Goal: Task Accomplishment & Management: Manage account settings

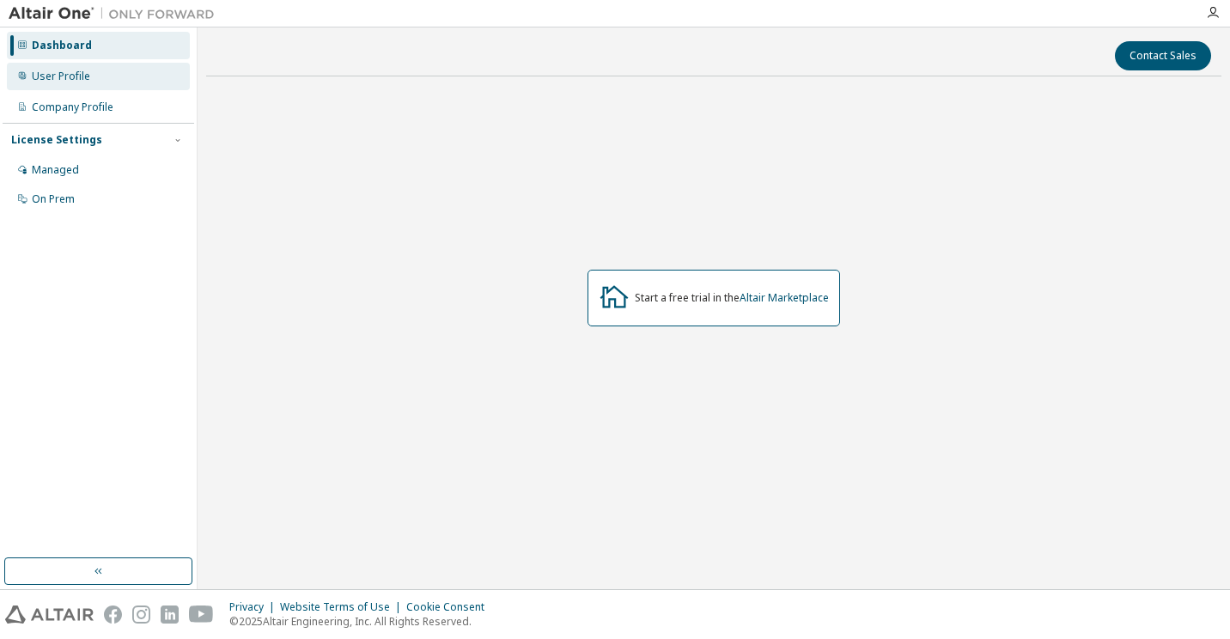
click at [113, 83] on div "User Profile" at bounding box center [98, 76] width 183 height 27
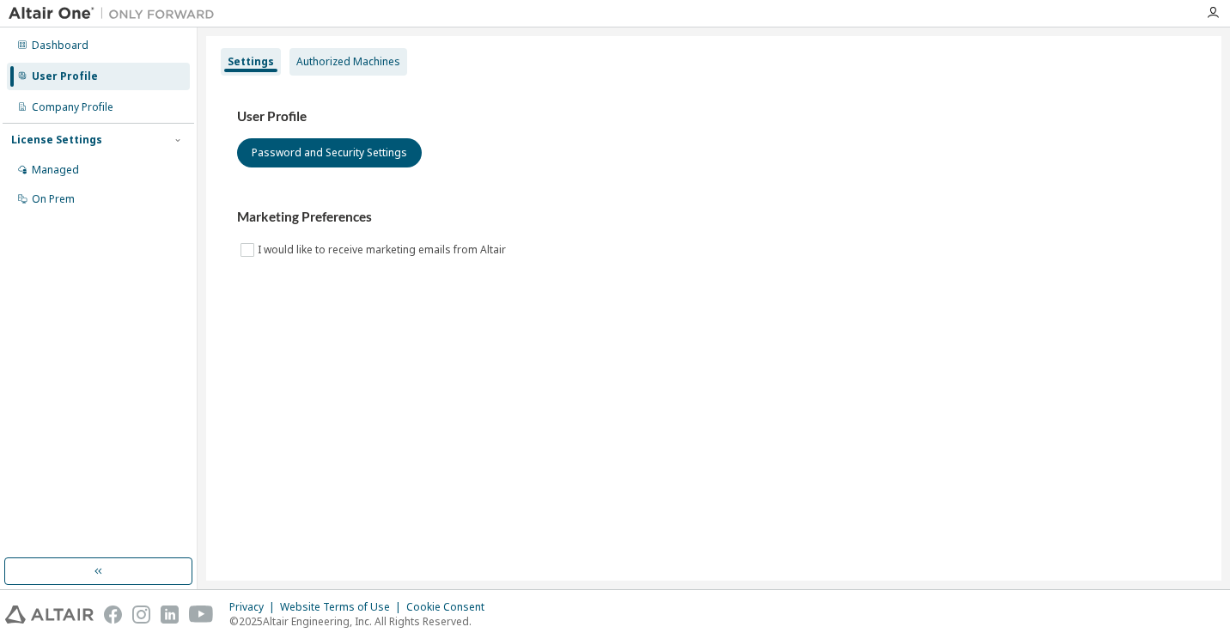
click at [327, 65] on div "Authorized Machines" at bounding box center [348, 62] width 104 height 14
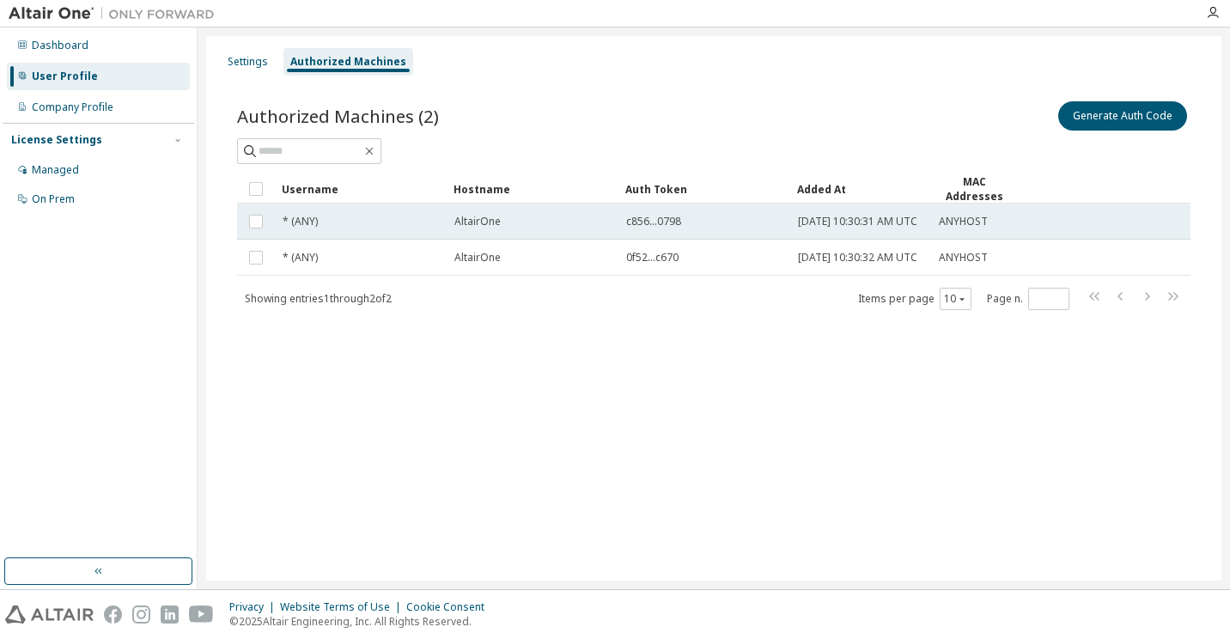
click at [409, 240] on td "* (ANY)" at bounding box center [361, 221] width 172 height 36
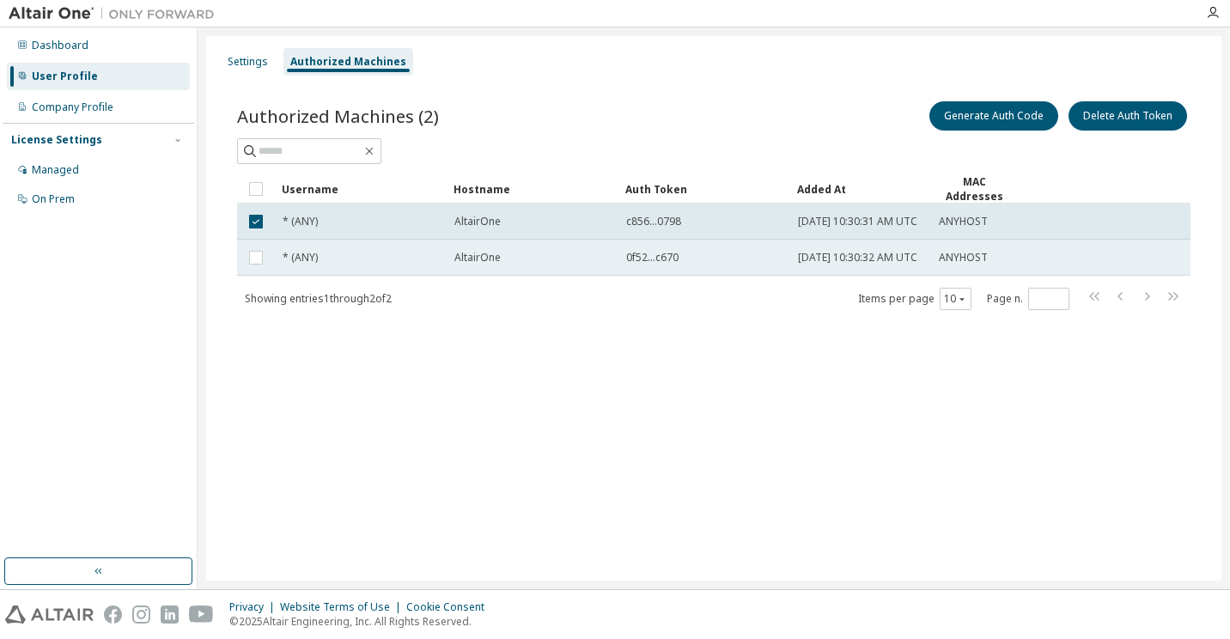
click at [361, 261] on div "* (ANY)" at bounding box center [360, 258] width 156 height 14
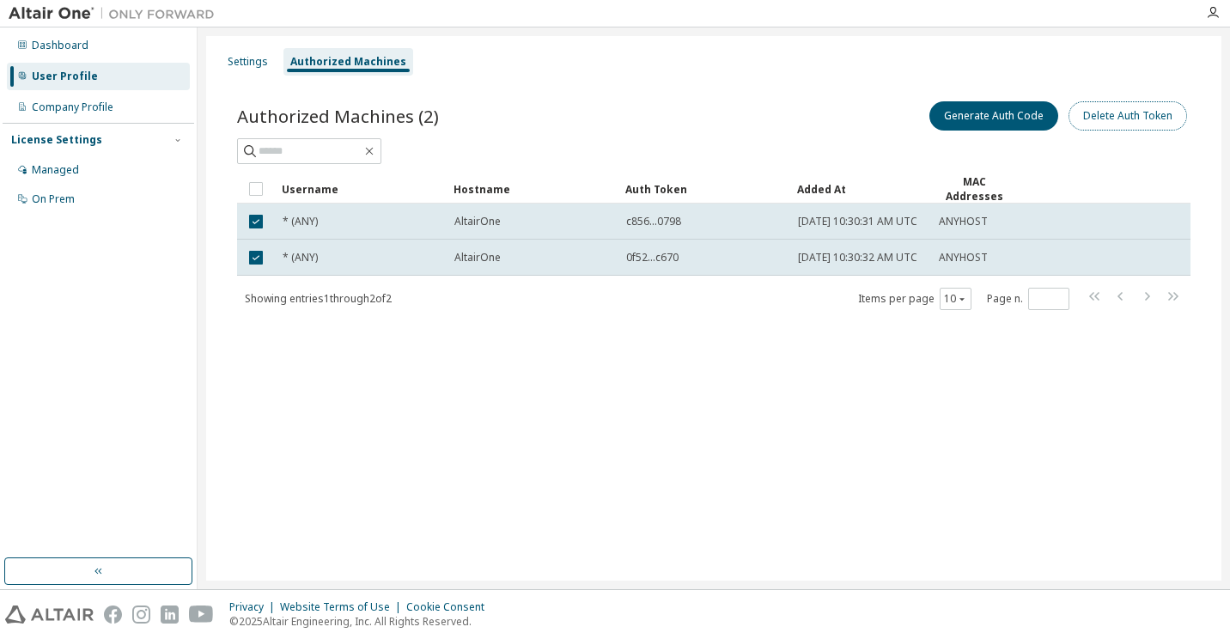
click at [1115, 124] on button "Delete Auth Token" at bounding box center [1127, 115] width 118 height 29
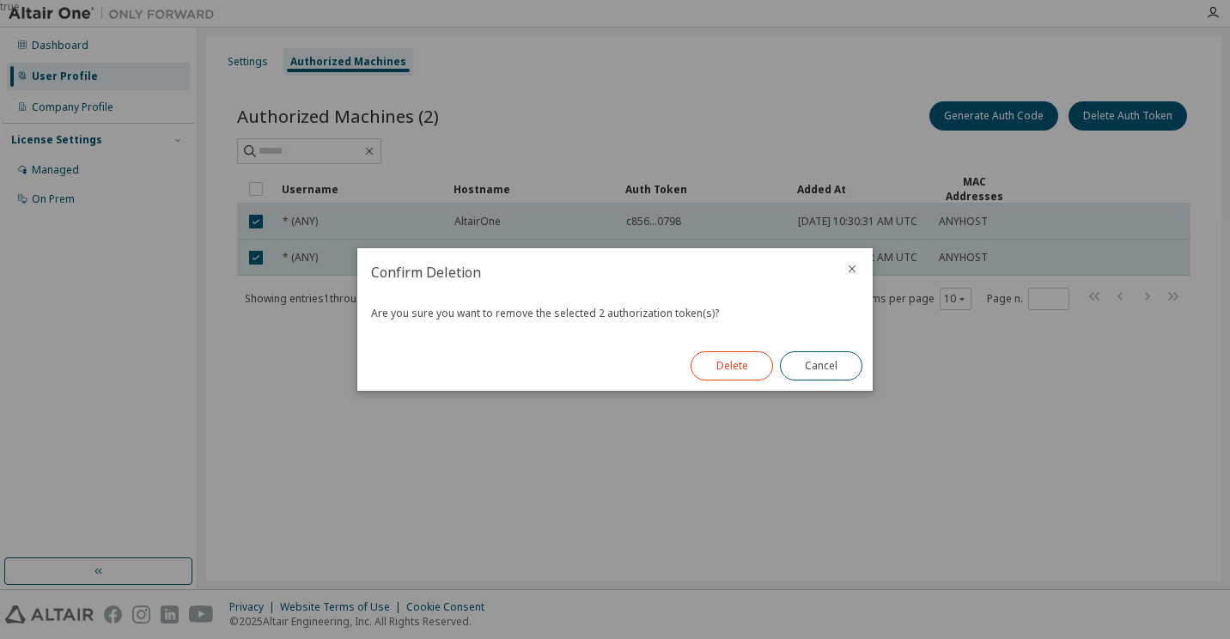
click at [748, 378] on button "Delete" at bounding box center [731, 365] width 82 height 29
click at [786, 469] on div "true" at bounding box center [615, 319] width 1230 height 639
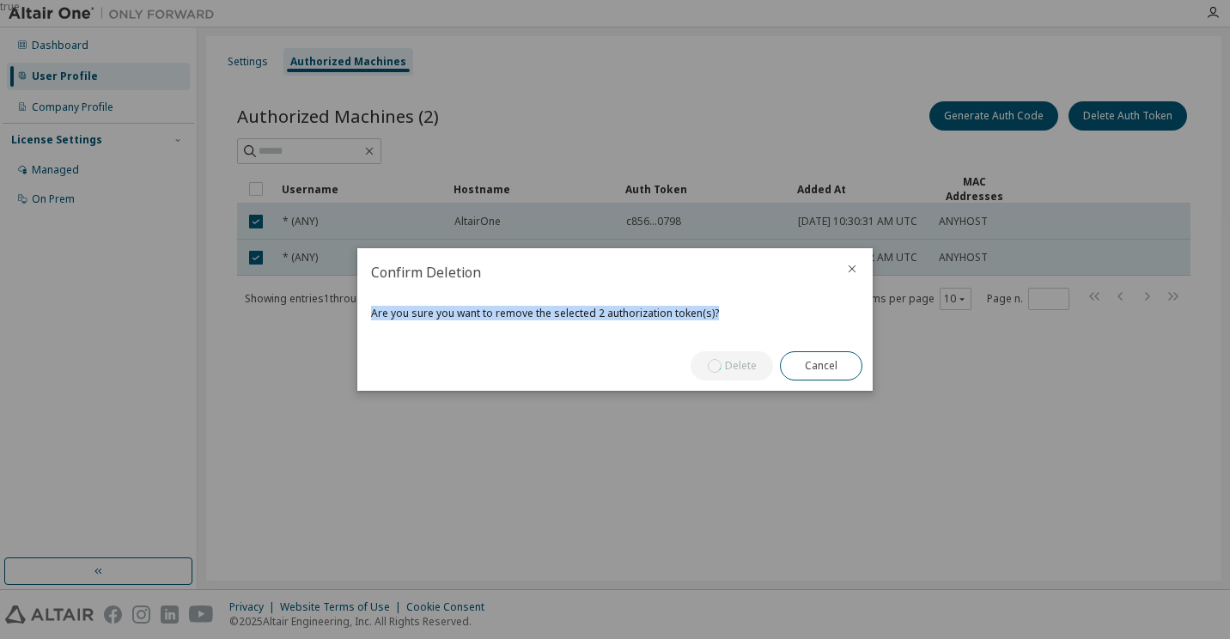
drag, startPoint x: 689, startPoint y: 263, endPoint x: 871, endPoint y: 300, distance: 185.7
click at [871, 300] on div "Confirm Deletion Are you sure you want to remove the selected 2 authorization t…" at bounding box center [614, 319] width 515 height 143
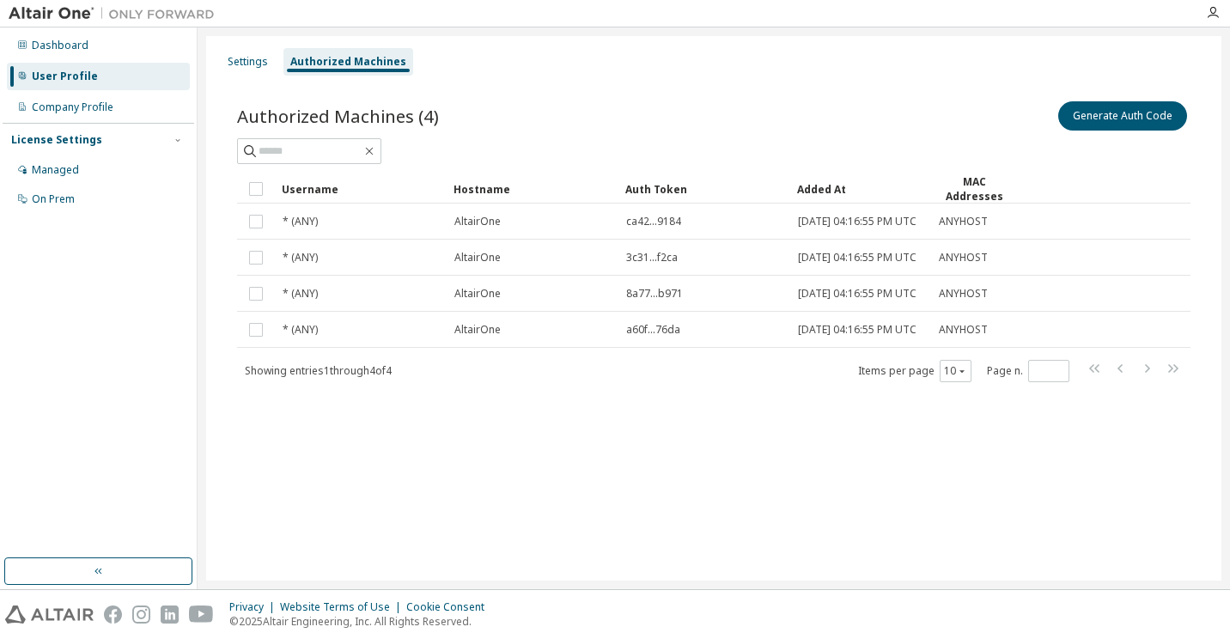
click at [890, 487] on div "Settings Authorized Machines Authorized Machines (4) Generate Auth Code Clear L…" at bounding box center [713, 308] width 1015 height 544
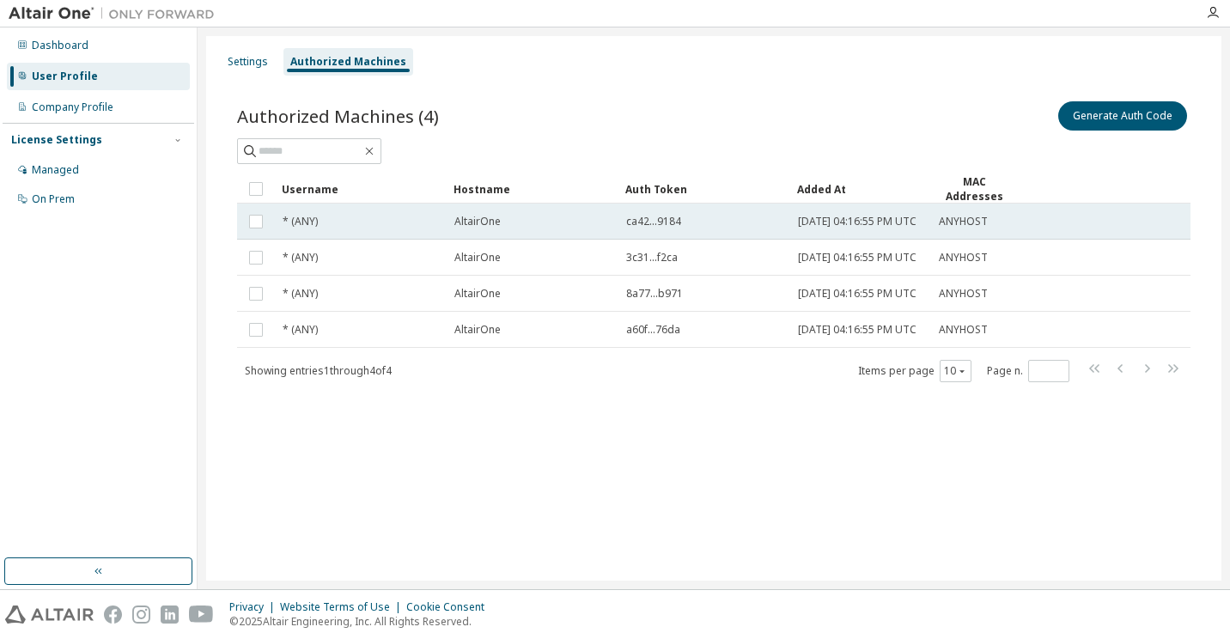
click at [397, 239] on td "* (ANY)" at bounding box center [361, 221] width 172 height 36
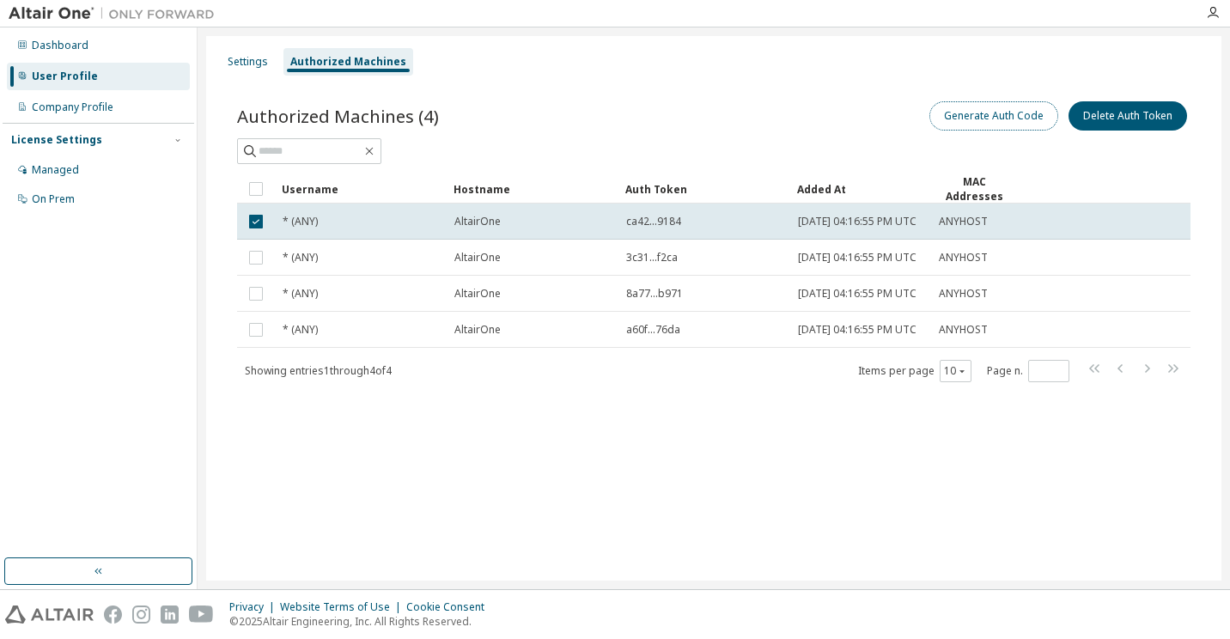
click at [987, 118] on button "Generate Auth Code" at bounding box center [993, 115] width 129 height 29
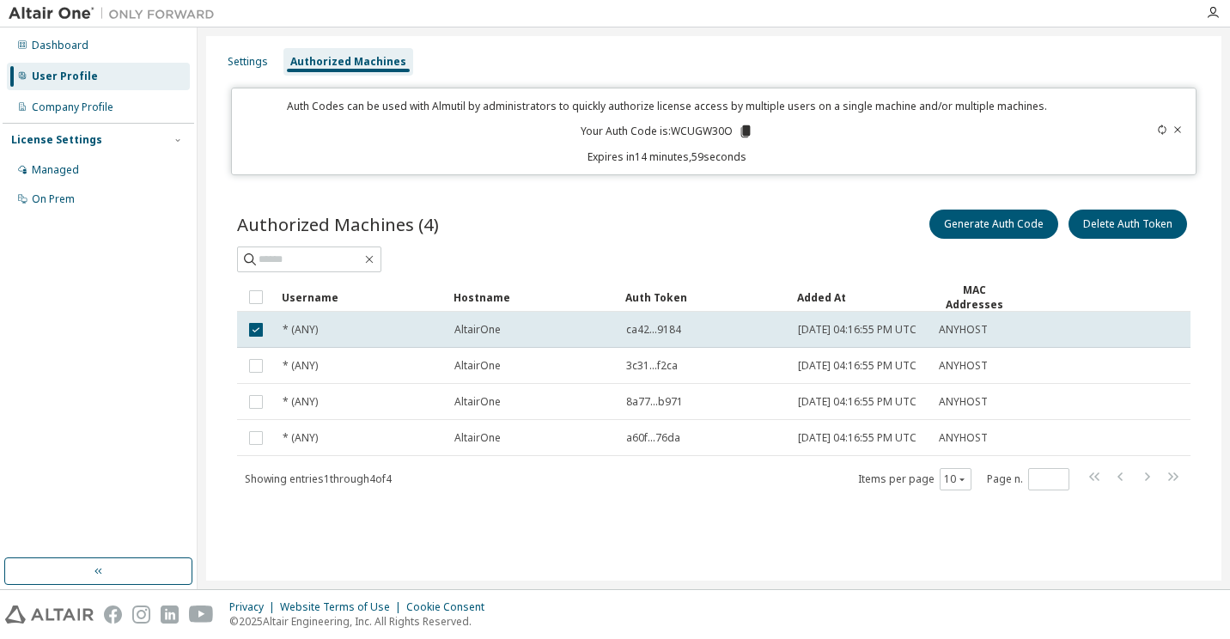
click at [682, 134] on p "Your Auth Code is: WCUGW30O" at bounding box center [666, 131] width 173 height 15
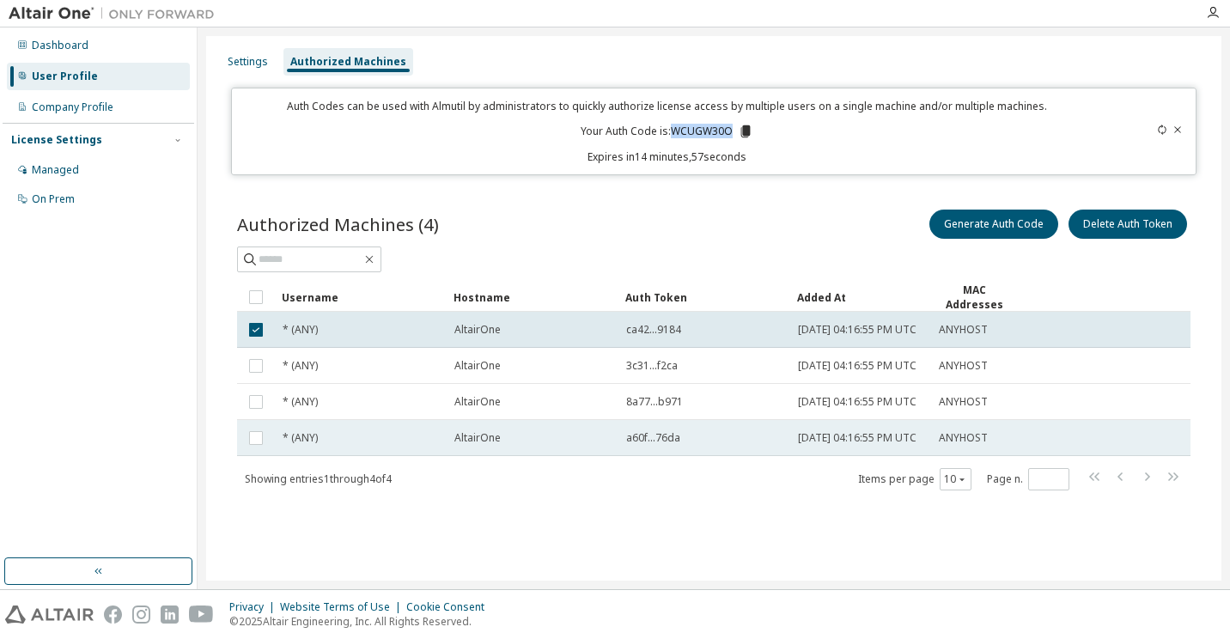
copy p "WCUGW30O"
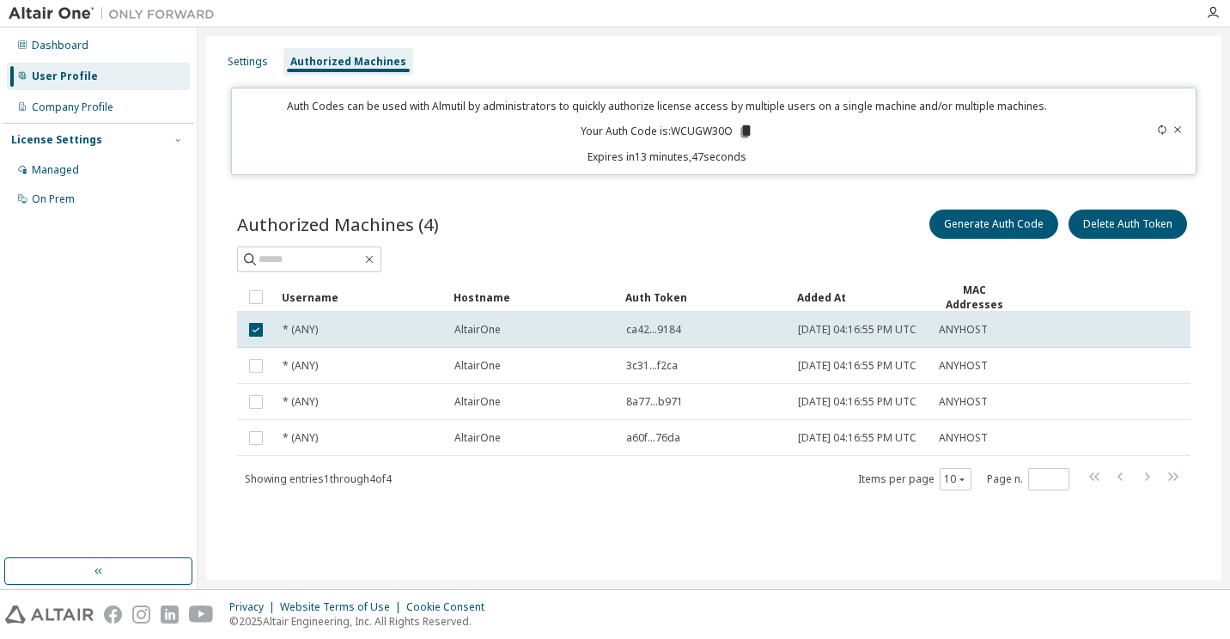
click at [619, 565] on div "Settings Authorized Machines Auth Codes can be used with Almutil by administrat…" at bounding box center [713, 308] width 1015 height 544
click at [865, 237] on div "Generate Auth Code Delete Auth Token" at bounding box center [952, 224] width 477 height 36
click at [725, 536] on div "Authorized Machines (4) Generate Auth Code Delete Auth Token Clear Load Save Sa…" at bounding box center [713, 360] width 994 height 350
click at [674, 238] on div "Authorized Machines (4) Generate Auth Code Delete Auth Token" at bounding box center [713, 224] width 953 height 36
click at [706, 261] on div at bounding box center [713, 259] width 953 height 26
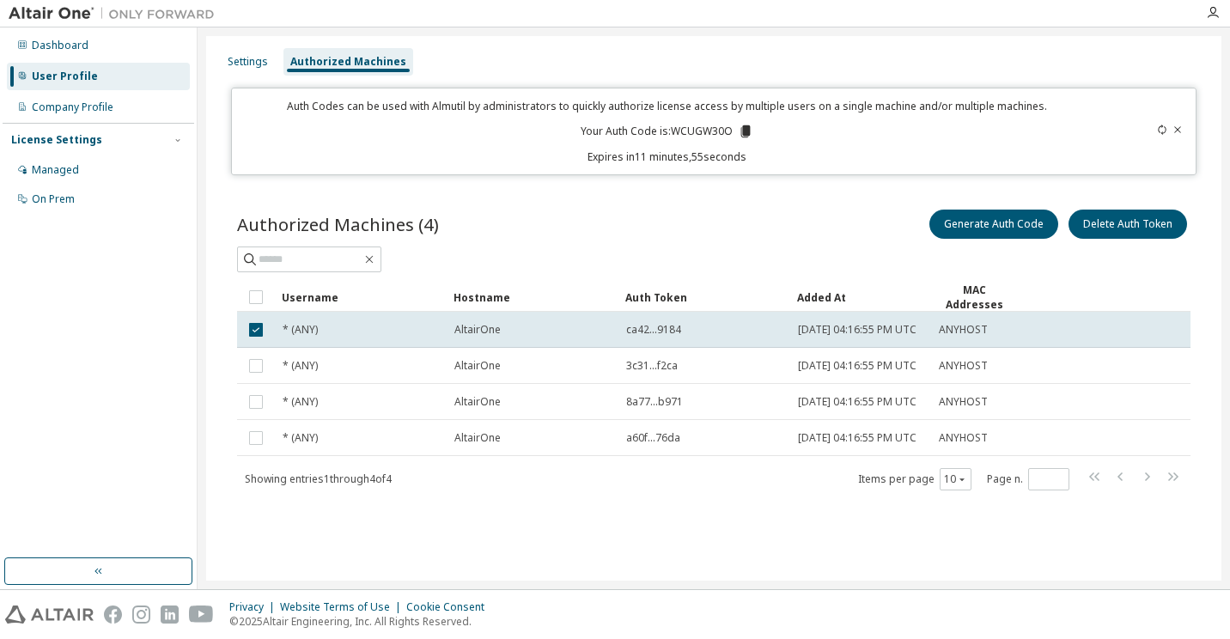
click at [538, 202] on div "Authorized Machines (4) Generate Auth Code Delete Auth Token Clear Load Save Sa…" at bounding box center [713, 360] width 994 height 350
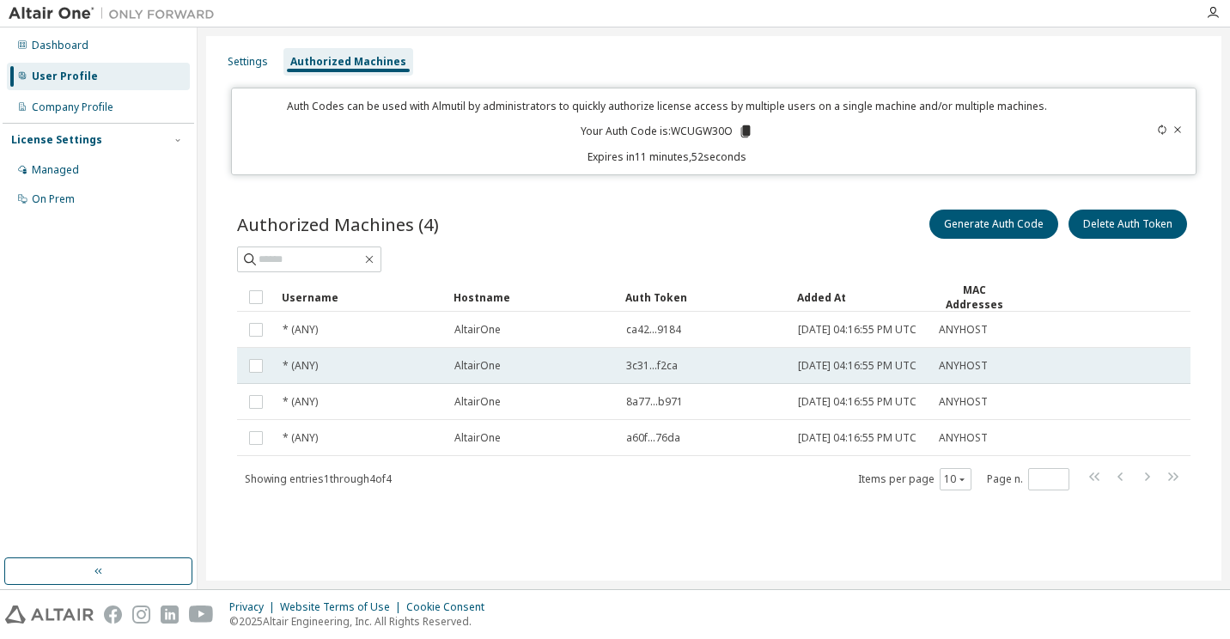
click at [380, 367] on td "* (ANY)" at bounding box center [361, 366] width 172 height 36
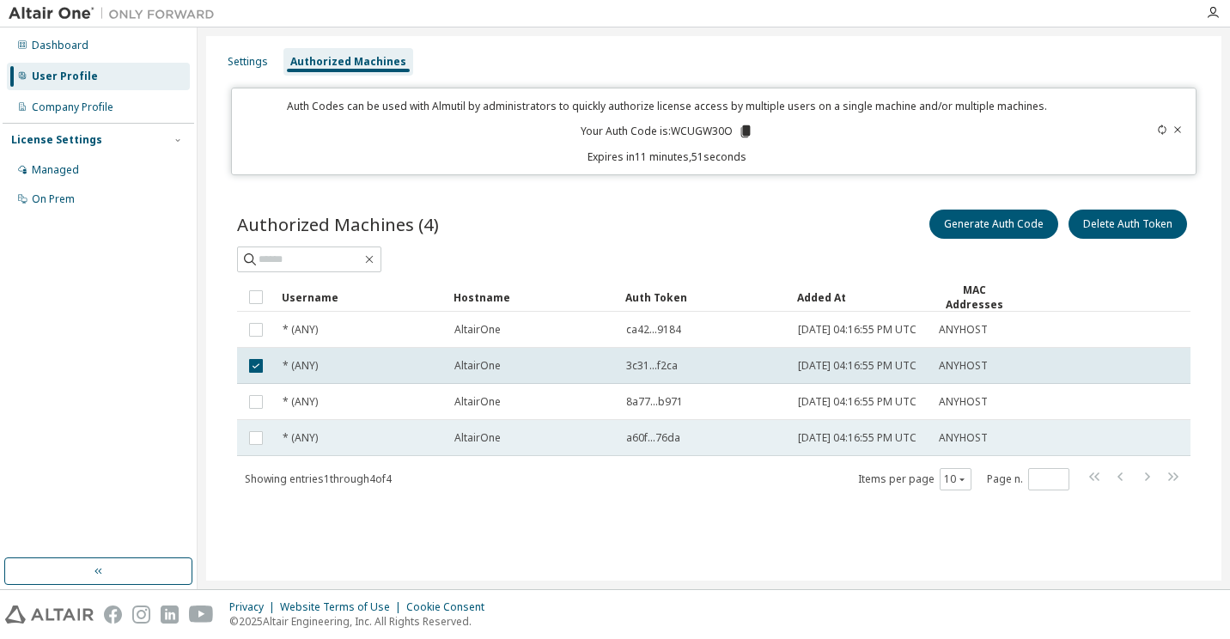
click at [387, 445] on div "* (ANY)" at bounding box center [360, 438] width 156 height 14
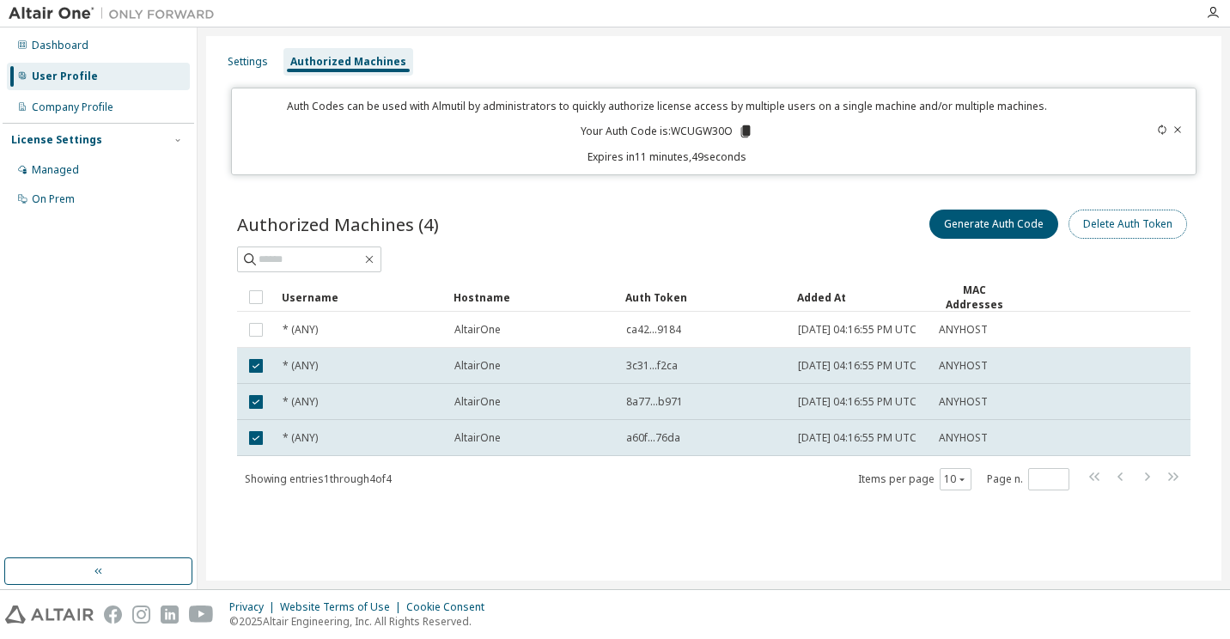
click at [1099, 234] on button "Delete Auth Token" at bounding box center [1127, 224] width 118 height 29
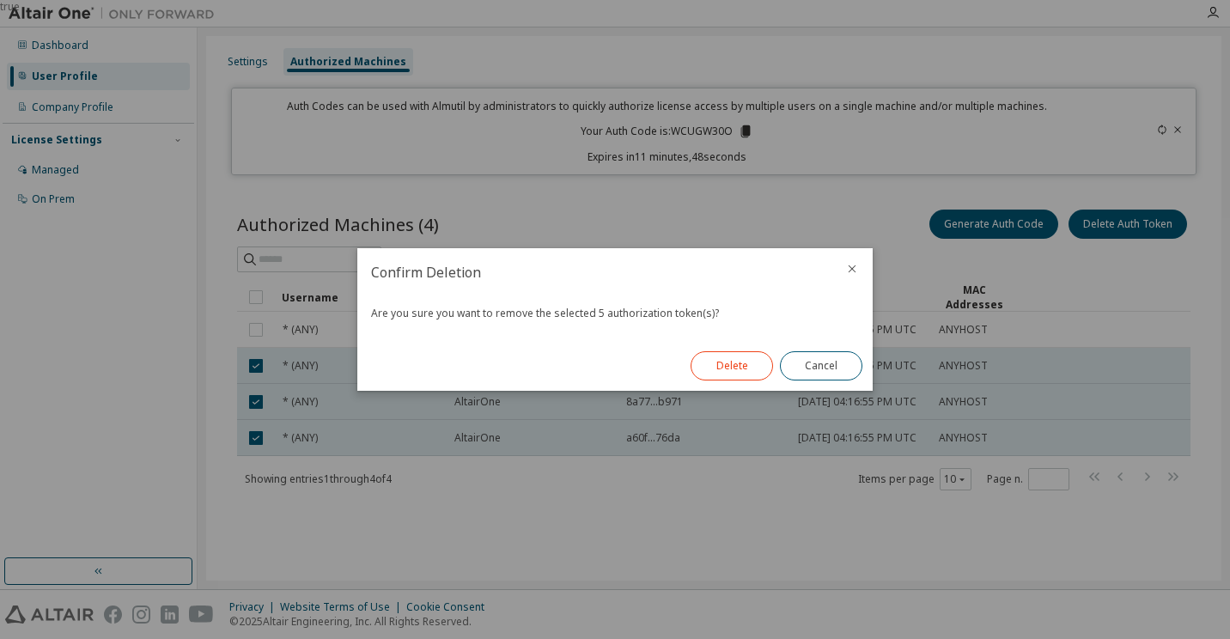
click at [725, 368] on button "Delete" at bounding box center [731, 365] width 82 height 29
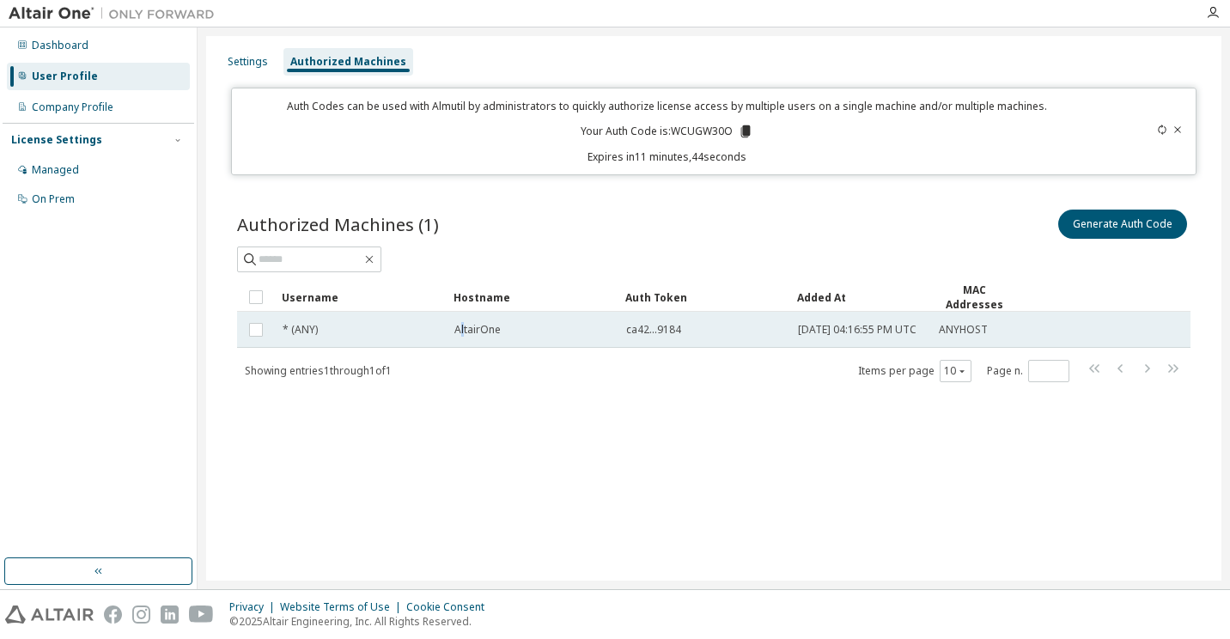
click at [462, 348] on td "AltairOne" at bounding box center [532, 330] width 172 height 36
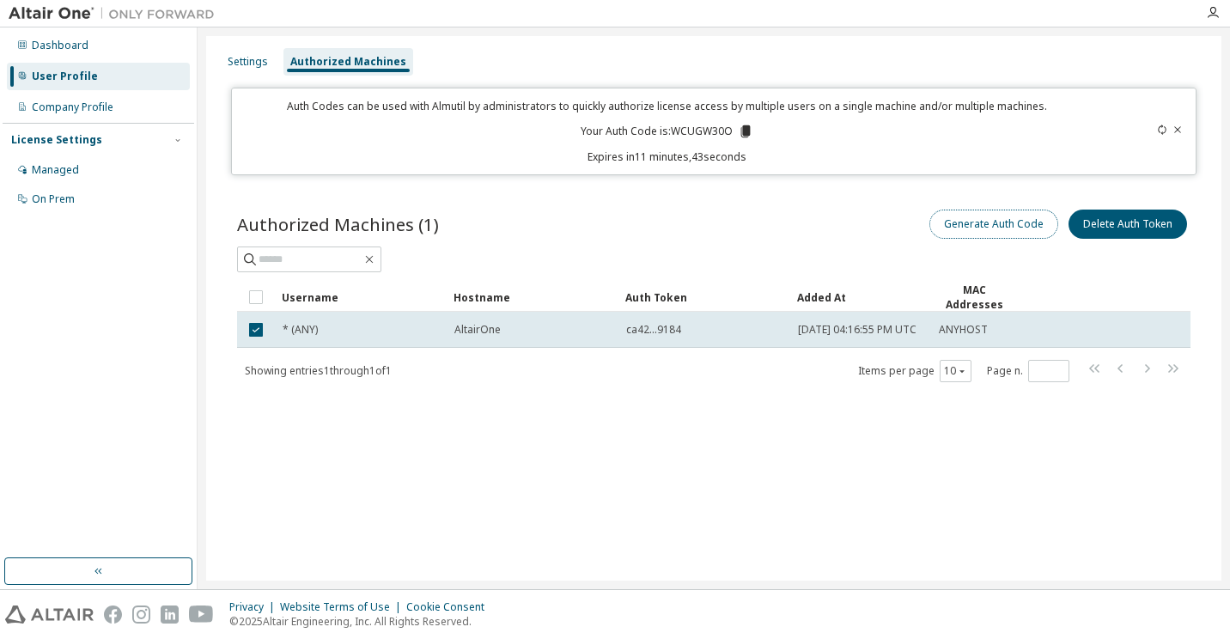
click at [991, 222] on button "Generate Auth Code" at bounding box center [993, 224] width 129 height 29
click at [976, 225] on button "Generate Auth Code" at bounding box center [993, 224] width 129 height 29
click at [696, 131] on p "Your Auth Code is: WCUGW30O" at bounding box center [666, 131] width 173 height 15
copy p "WCUGW30O"
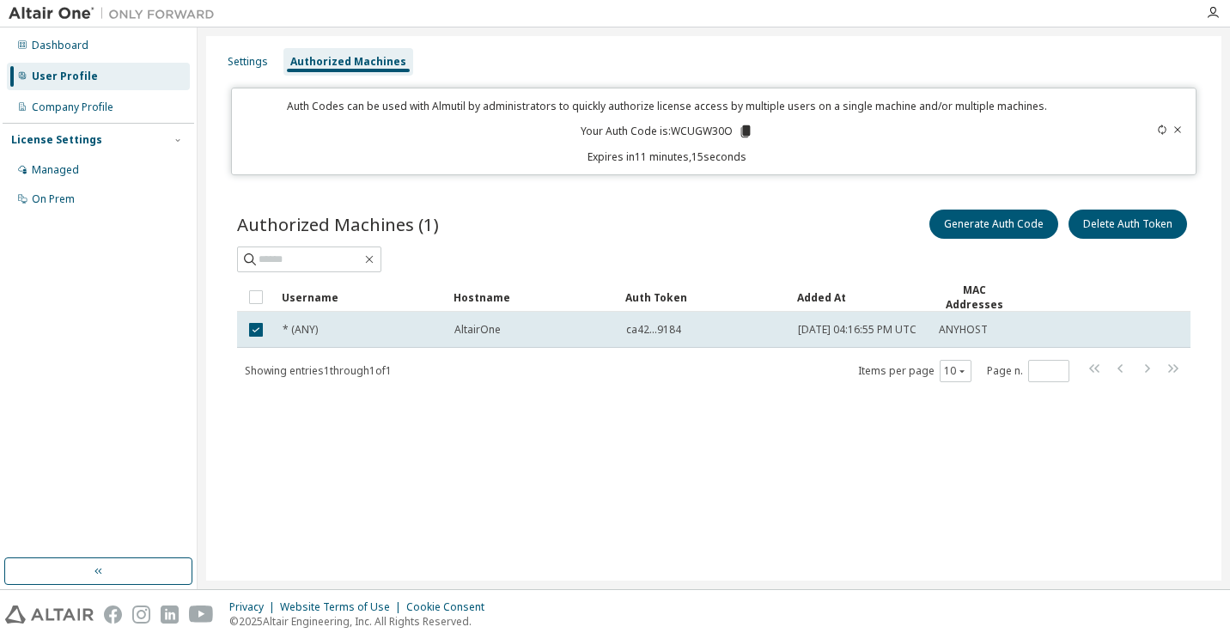
click at [428, 525] on div "Settings Authorized Machines Auth Codes can be used with Almutil by administrat…" at bounding box center [713, 308] width 1015 height 544
click at [1209, 15] on icon "button" at bounding box center [1212, 13] width 14 height 14
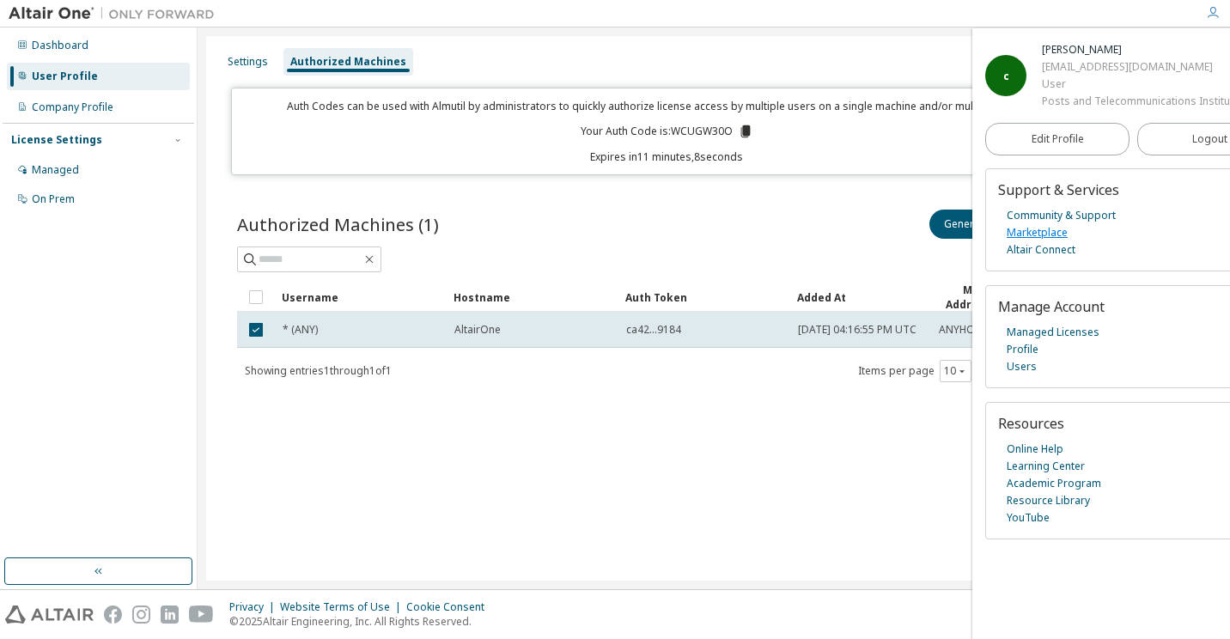
click at [1058, 228] on link "Marketplace" at bounding box center [1036, 232] width 61 height 17
click at [138, 173] on div "Managed" at bounding box center [98, 169] width 183 height 27
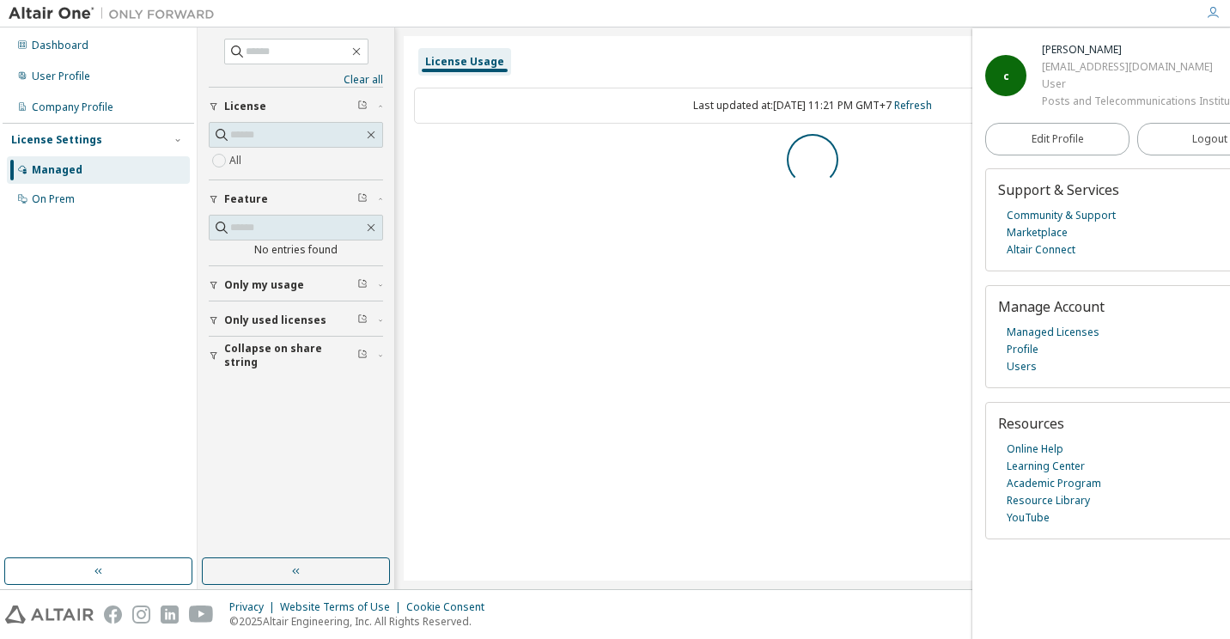
click at [270, 280] on span "Only my usage" at bounding box center [264, 285] width 80 height 14
click at [113, 82] on div "User Profile" at bounding box center [98, 76] width 183 height 27
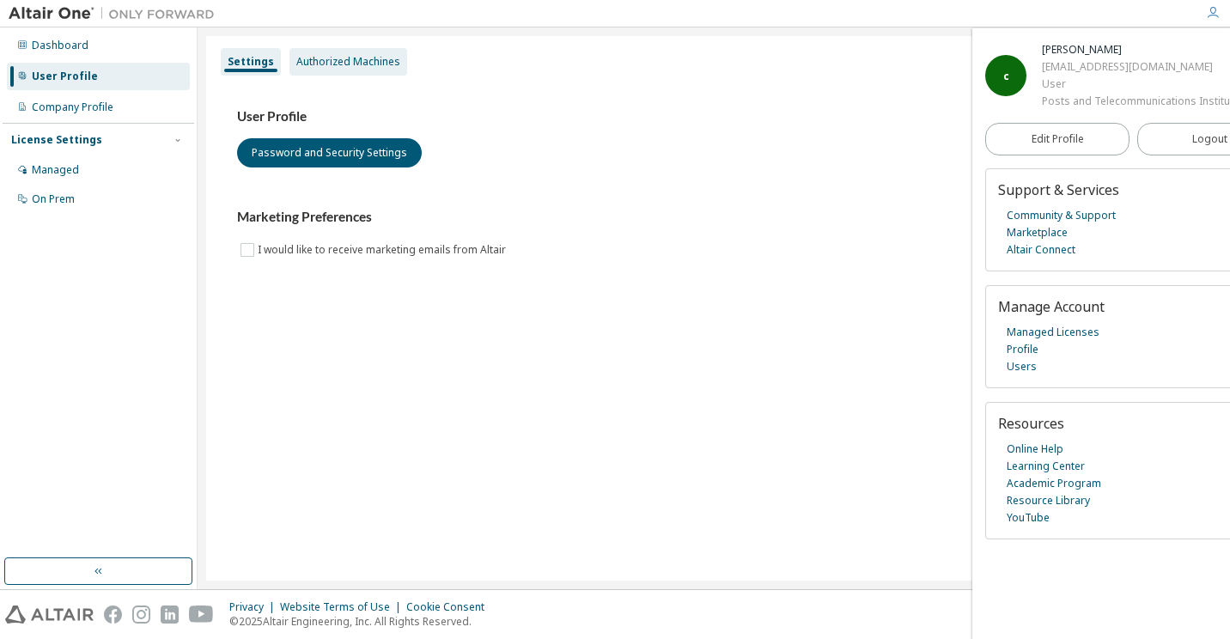
click at [357, 62] on div "Authorized Machines" at bounding box center [348, 62] width 104 height 14
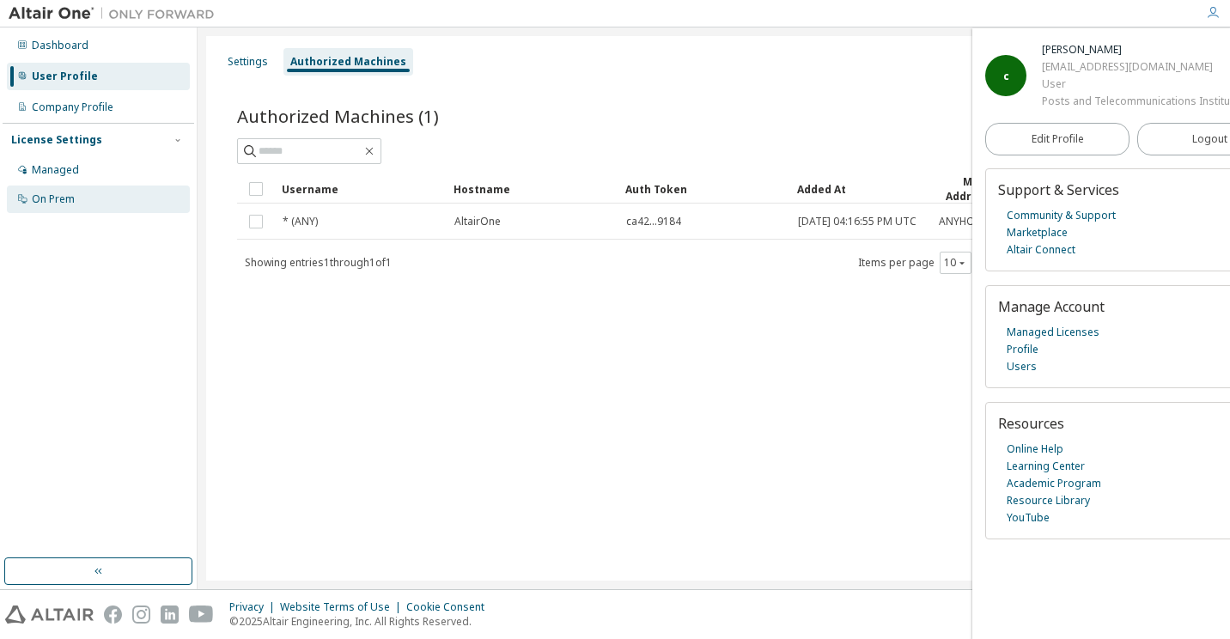
click at [92, 195] on div "On Prem" at bounding box center [98, 198] width 183 height 27
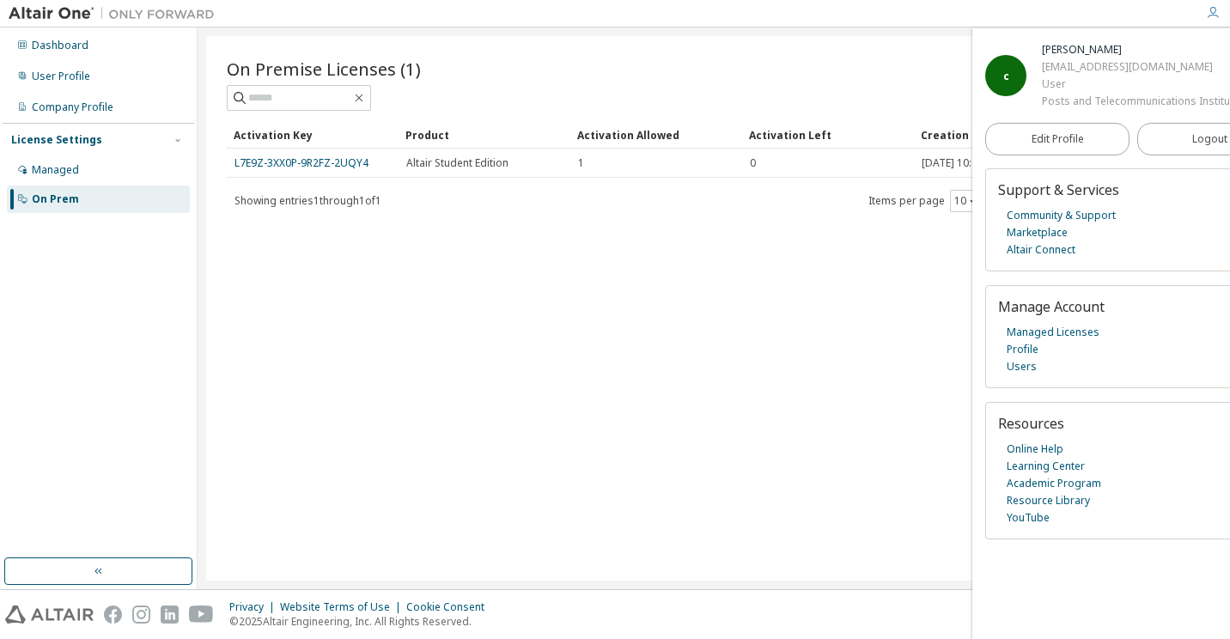
drag, startPoint x: 509, startPoint y: 243, endPoint x: 382, endPoint y: 207, distance: 132.1
click at [509, 243] on div "On Premise Licenses (1) Clear Load Save Save As Field Operator Value Select fil…" at bounding box center [713, 308] width 1015 height 544
click at [817, 276] on div "On Premise Licenses (1) Clear Load Save Save As Field Operator Value Select fil…" at bounding box center [713, 308] width 1015 height 544
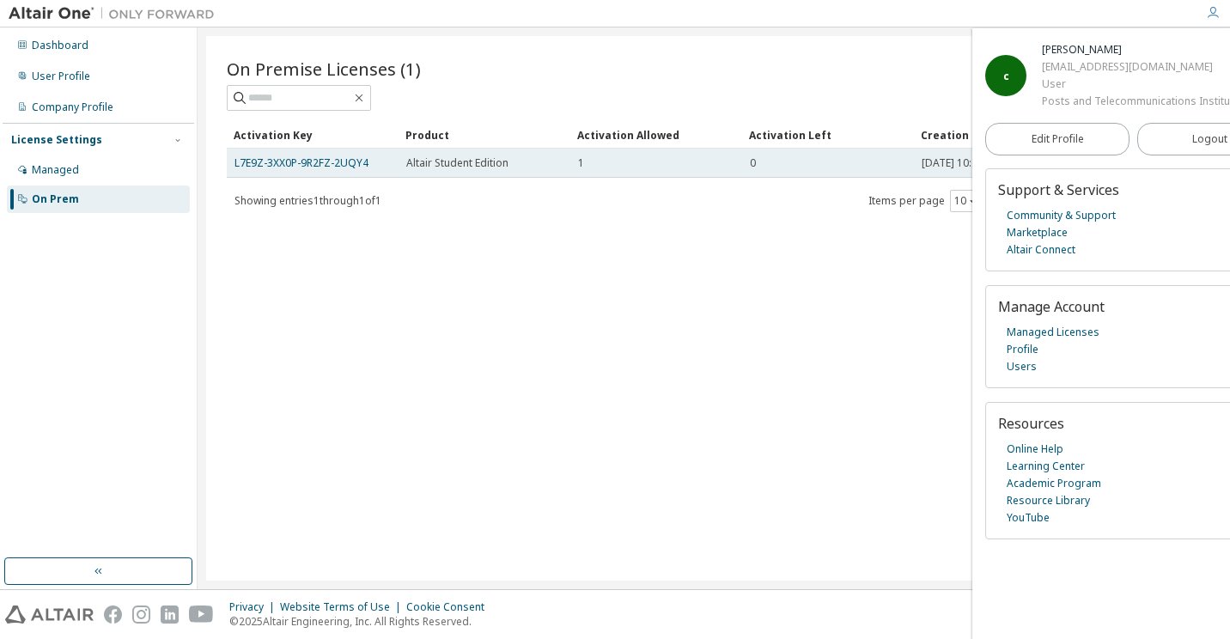
click at [585, 156] on div "1" at bounding box center [656, 163] width 156 height 14
click at [562, 168] on div "Altair Student Edition" at bounding box center [484, 163] width 156 height 14
drag, startPoint x: 562, startPoint y: 168, endPoint x: 486, endPoint y: 166, distance: 75.6
click at [559, 169] on div "Altair Student Edition" at bounding box center [484, 163] width 156 height 14
click at [486, 166] on span "Altair Student Edition" at bounding box center [457, 163] width 102 height 14
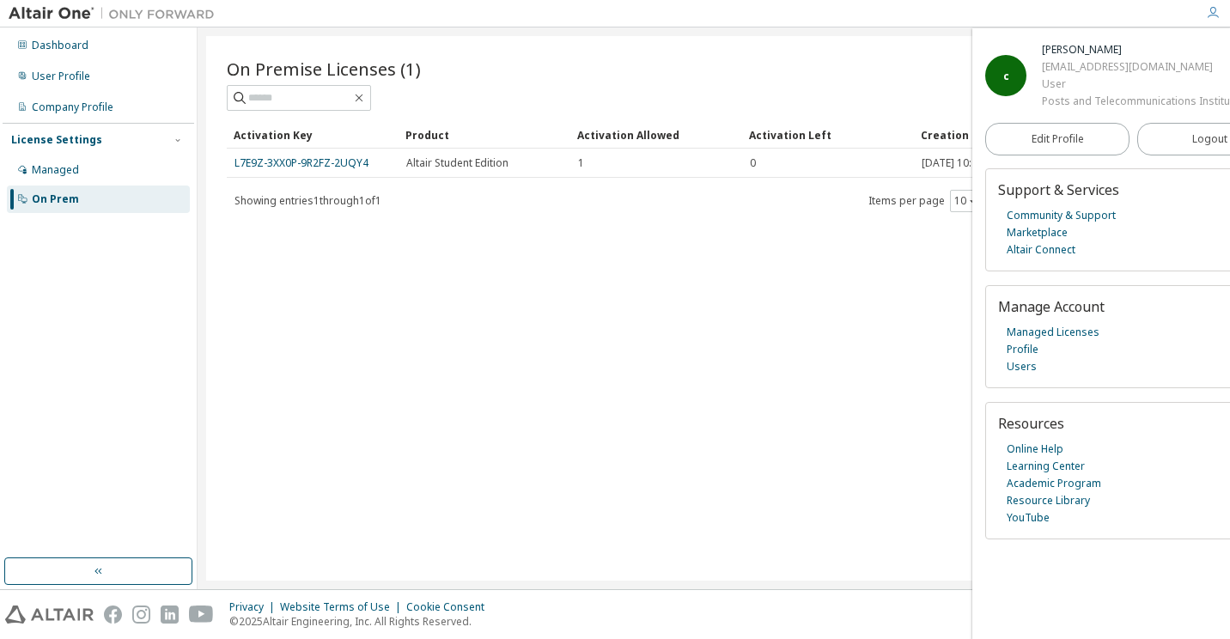
click at [813, 264] on div "On Premise Licenses (1) Clear Load Save Save As Field Operator Value Select fil…" at bounding box center [713, 308] width 1015 height 544
click at [711, 252] on div "On Premise Licenses (1) Clear Load Save Save As Field Operator Value Select fil…" at bounding box center [713, 308] width 1015 height 544
drag, startPoint x: 805, startPoint y: 231, endPoint x: 815, endPoint y: 229, distance: 9.6
click at [806, 232] on div "On Premise Licenses (1) Clear Load Save Save As Field Operator Value Select fil…" at bounding box center [713, 308] width 1015 height 544
click at [1217, 17] on icon "button" at bounding box center [1212, 13] width 14 height 14
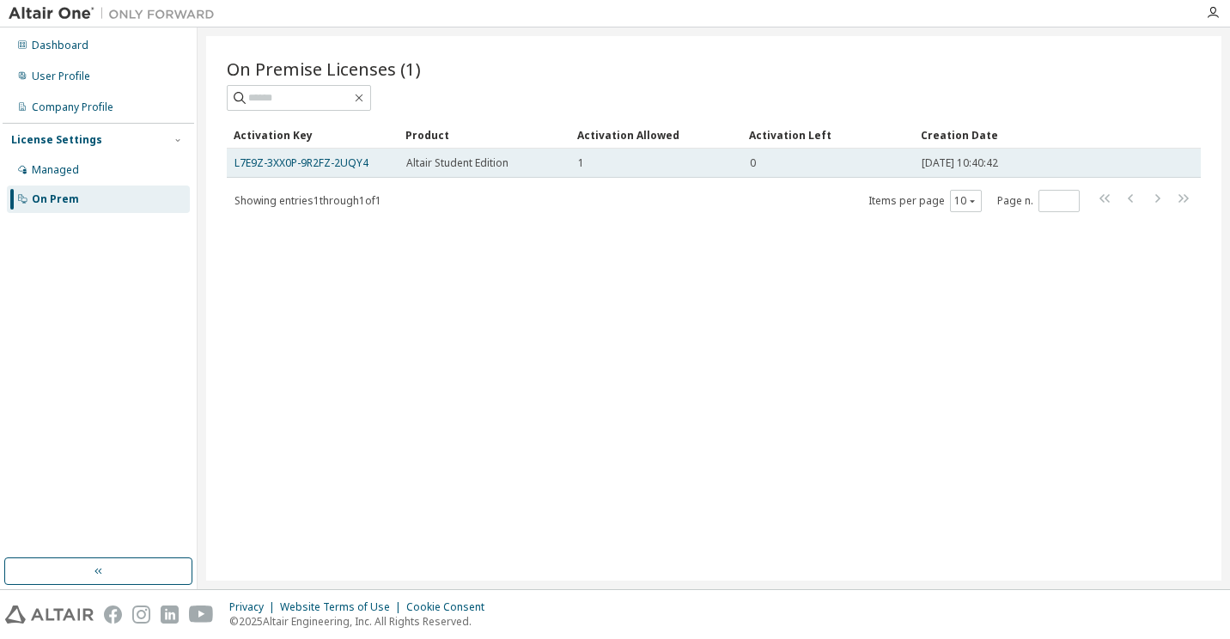
click at [998, 162] on span "[DATE] 10:40:42" at bounding box center [959, 163] width 76 height 14
click at [331, 167] on link "L7E9Z-3XX0P-9R2FZ-2UQY4" at bounding box center [301, 162] width 134 height 15
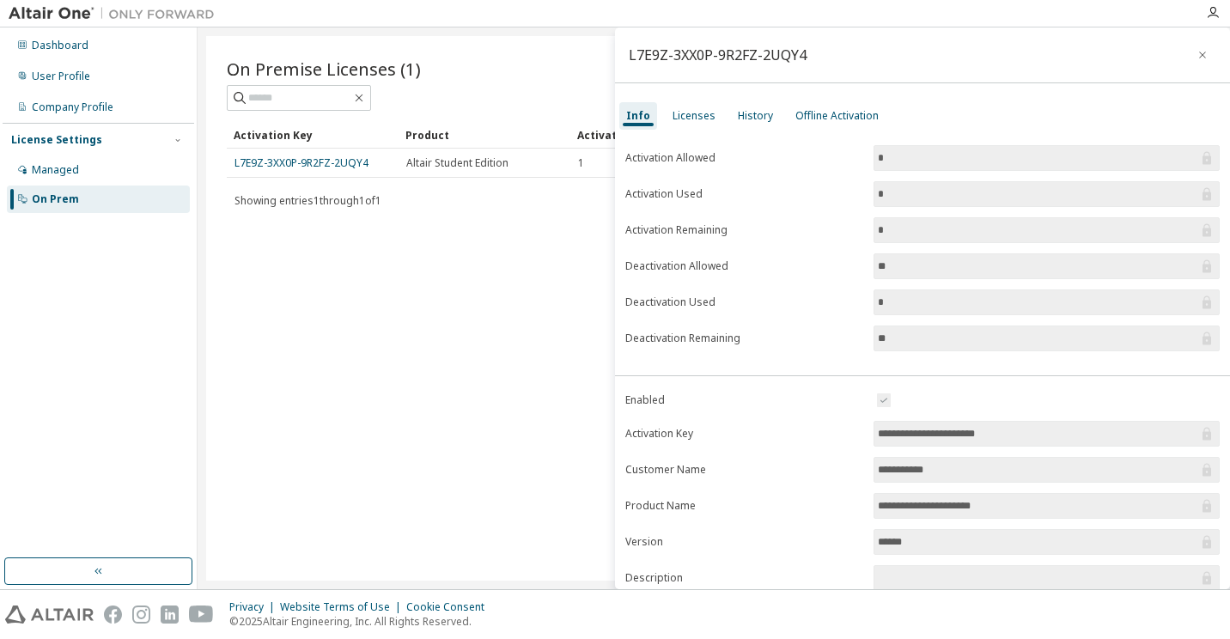
click at [954, 159] on input "*" at bounding box center [1038, 157] width 320 height 17
click at [929, 159] on input "*" at bounding box center [1038, 157] width 320 height 17
click at [688, 118] on div "Licenses" at bounding box center [693, 116] width 43 height 14
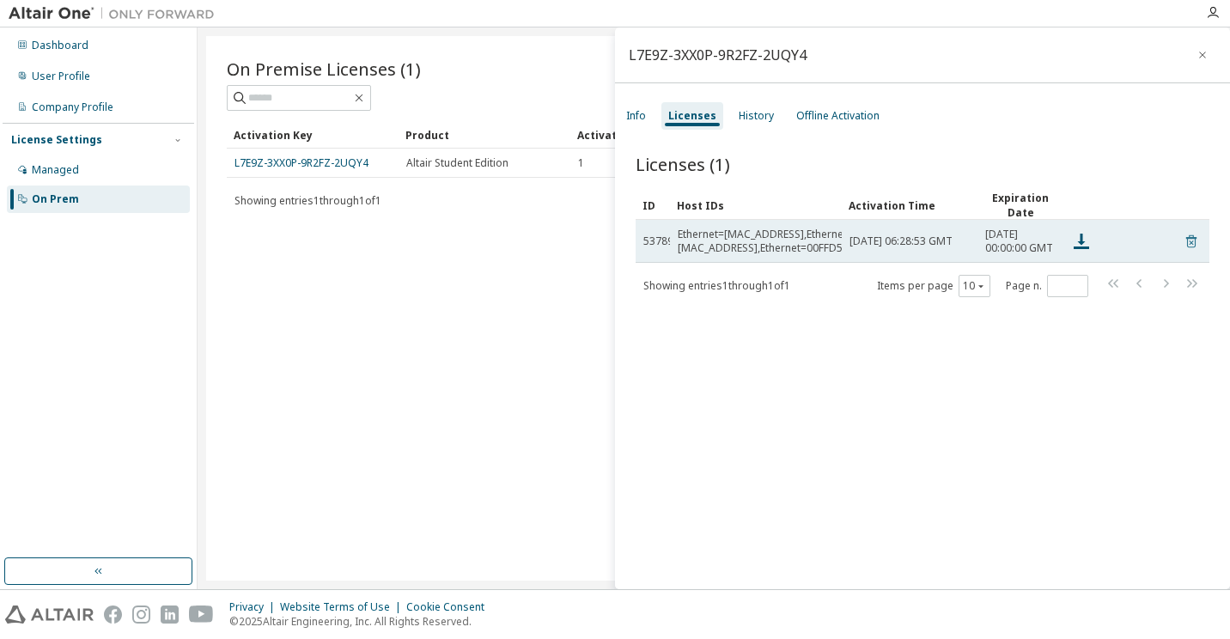
click at [1188, 245] on icon at bounding box center [1190, 242] width 4 height 4
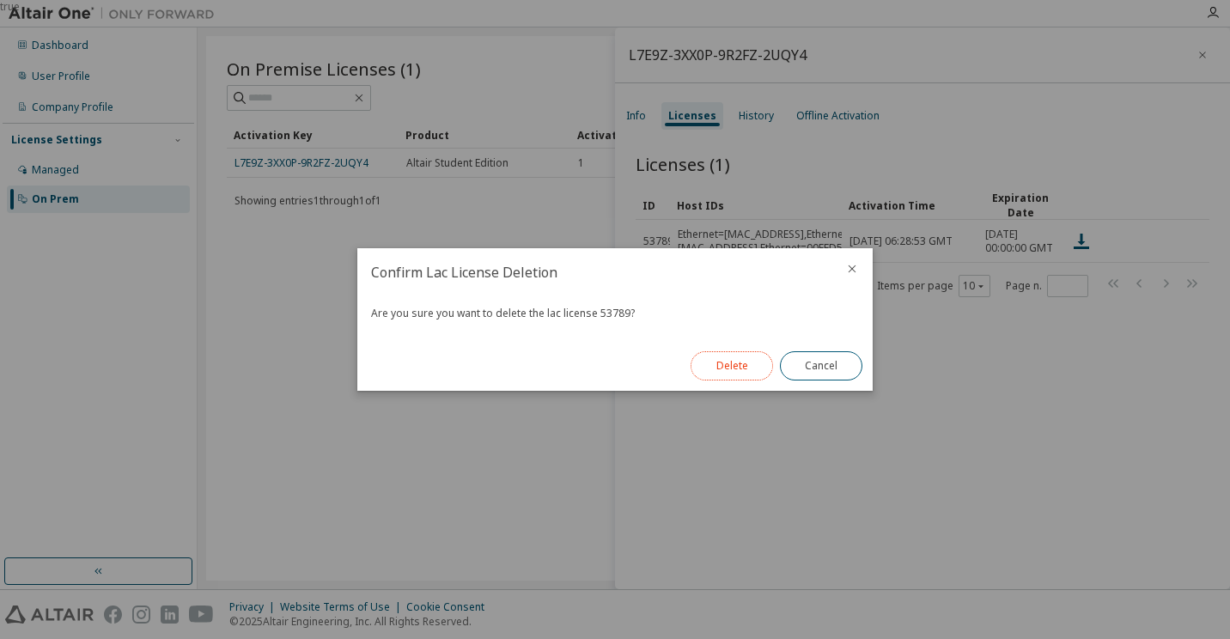
click at [707, 363] on button "Delete" at bounding box center [731, 365] width 82 height 29
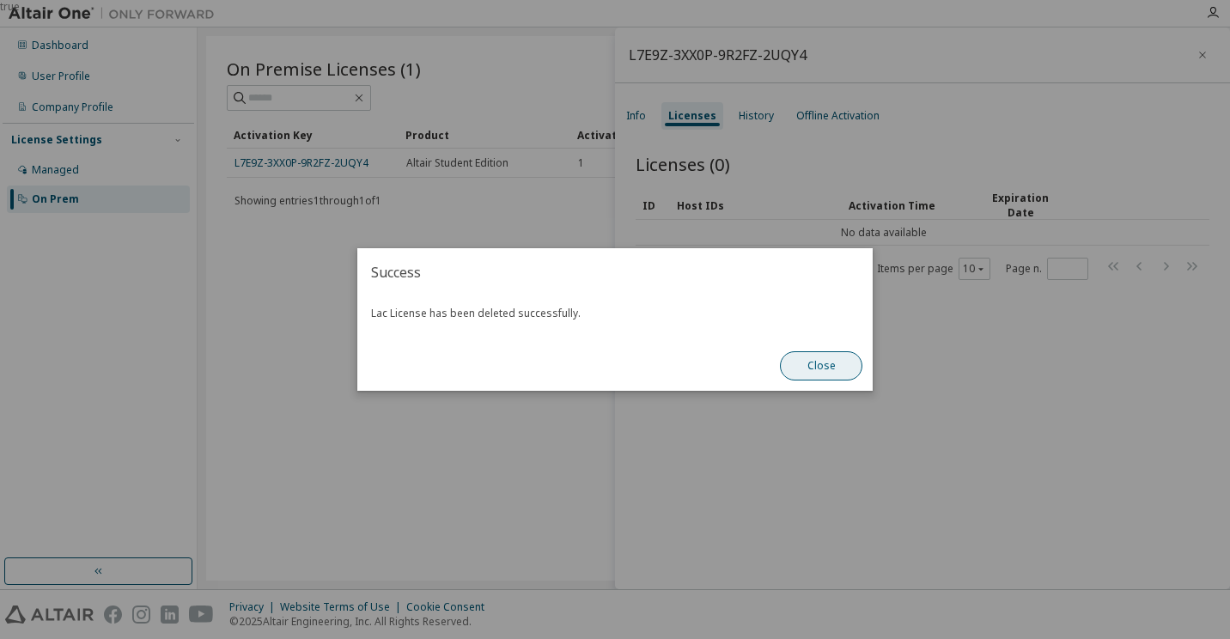
click at [809, 367] on button "Close" at bounding box center [821, 365] width 82 height 29
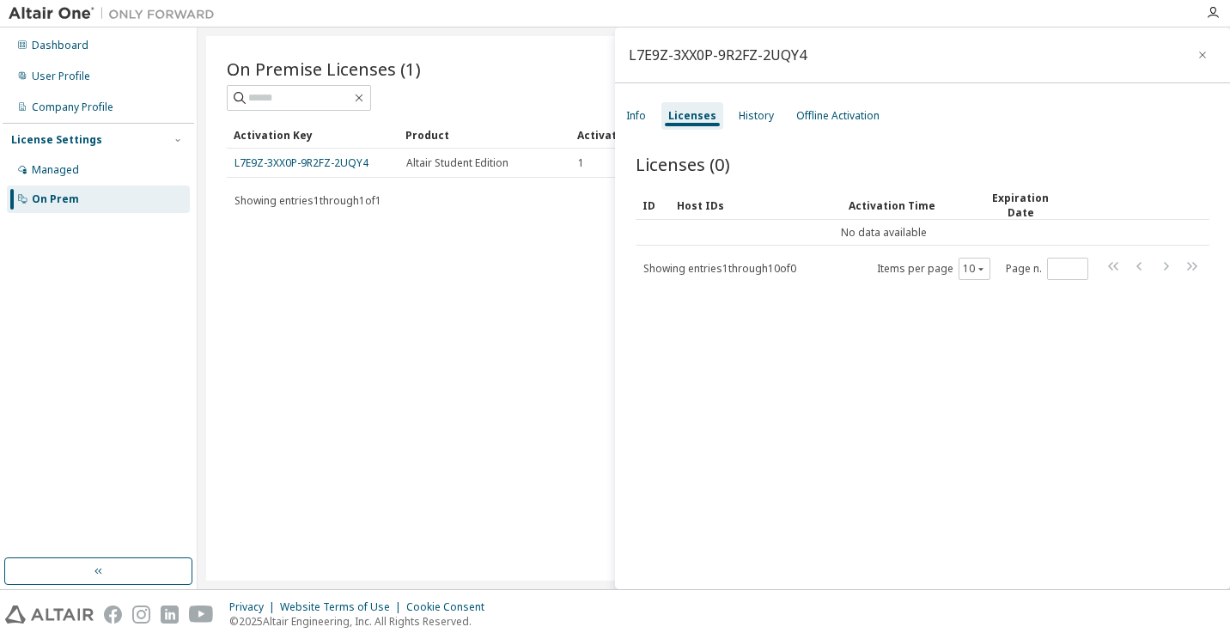
click at [544, 410] on div "On Premise Licenses (1) Clear Load Save Save As Field Operator Value Select fil…" at bounding box center [713, 308] width 1015 height 544
click at [1196, 51] on icon "button" at bounding box center [1202, 55] width 12 height 14
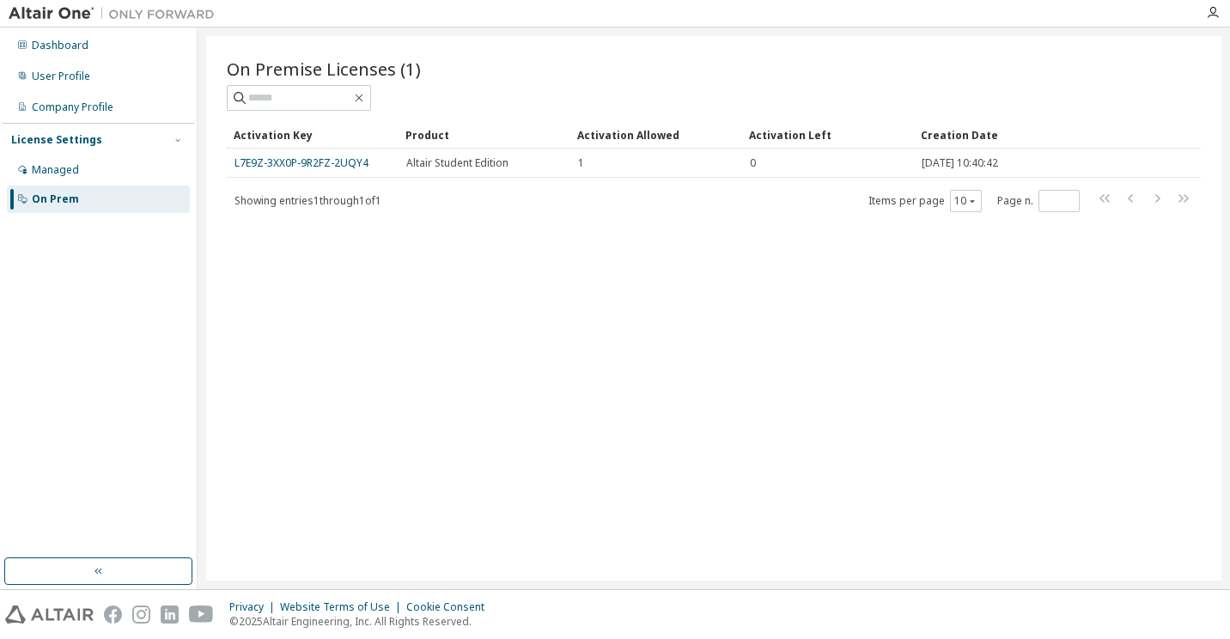
click at [857, 275] on div "On Premise Licenses (1) Clear Load Save Save As Field Operator Value Select fil…" at bounding box center [713, 308] width 1015 height 544
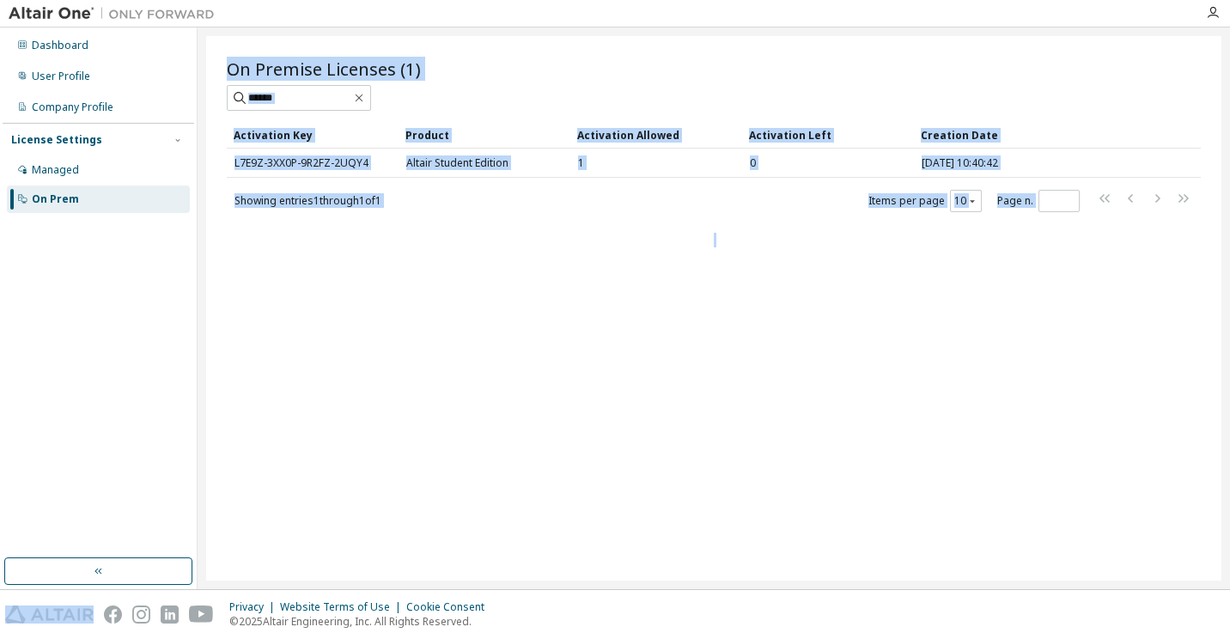
drag, startPoint x: 857, startPoint y: 275, endPoint x: 840, endPoint y: 337, distance: 64.2
click at [857, 276] on div "On Premise Licenses (1) Clear Load Save Save As Field Operator Value Select fil…" at bounding box center [713, 308] width 1015 height 544
